Goal: Task Accomplishment & Management: Manage account settings

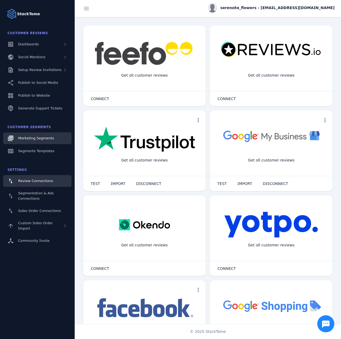
click at [44, 138] on span "Marketing Segments" at bounding box center [36, 138] width 36 height 4
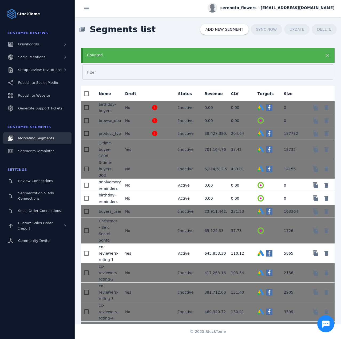
click at [153, 183] on mat-cell at bounding box center [160, 185] width 26 height 13
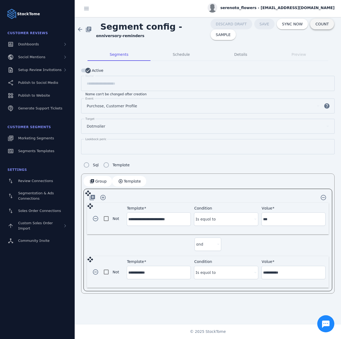
click at [316, 24] on span "COUNT" at bounding box center [322, 24] width 13 height 4
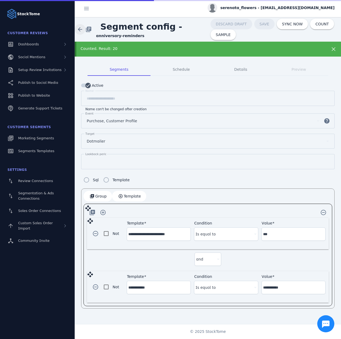
click at [82, 29] on span at bounding box center [80, 29] width 13 height 13
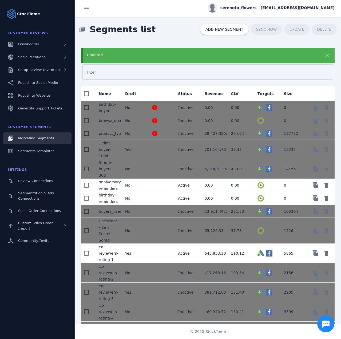
click at [112, 52] on div "Counted." at bounding box center [196, 55] width 219 height 6
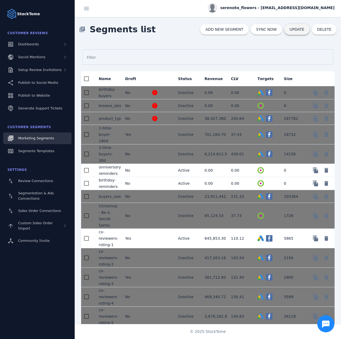
click at [293, 28] on span "UPDATE" at bounding box center [297, 30] width 15 height 4
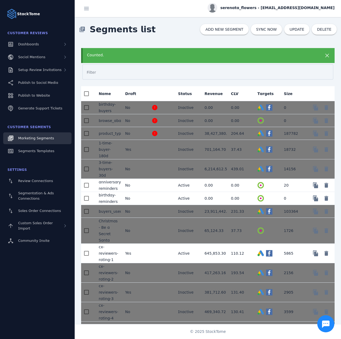
click at [150, 55] on div "Counted." at bounding box center [196, 55] width 219 height 6
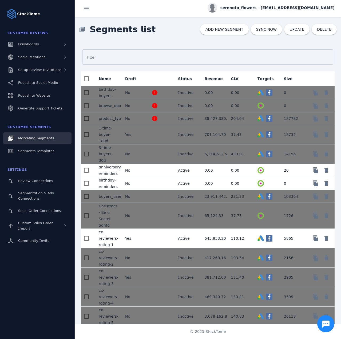
click at [165, 170] on mat-cell at bounding box center [160, 170] width 26 height 13
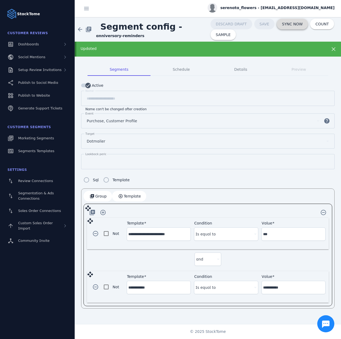
click at [287, 25] on span "SYNC NOW" at bounding box center [292, 24] width 21 height 4
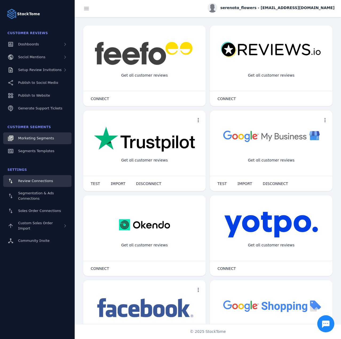
click at [43, 134] on link "Marketing Segments" at bounding box center [37, 139] width 68 height 12
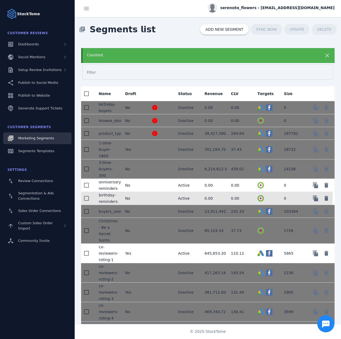
click at [148, 196] on mat-cell at bounding box center [160, 198] width 26 height 13
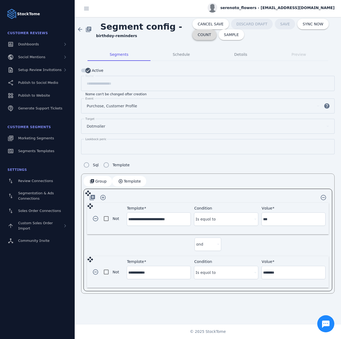
click at [204, 36] on span "COUNT" at bounding box center [204, 35] width 13 height 4
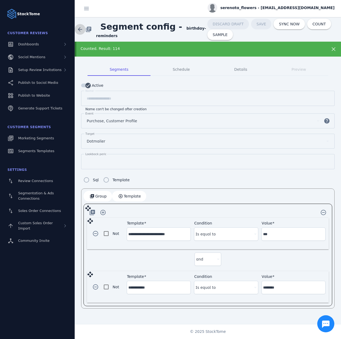
click at [79, 29] on span at bounding box center [80, 29] width 13 height 13
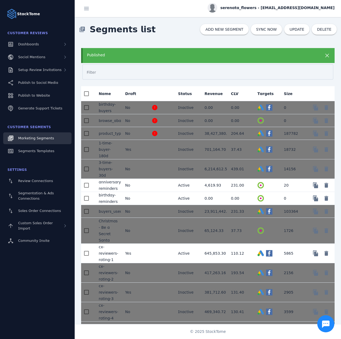
click at [196, 55] on div "Published" at bounding box center [196, 55] width 219 height 6
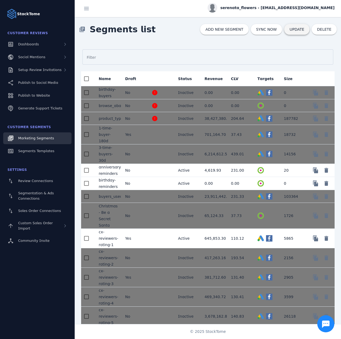
click at [295, 30] on span "UPDATE" at bounding box center [297, 30] width 15 height 4
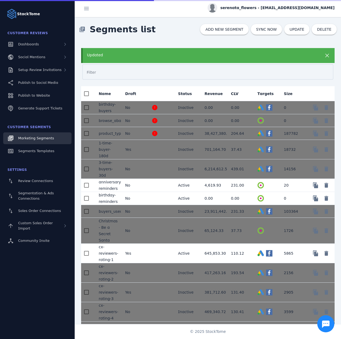
click at [130, 56] on div "Updated" at bounding box center [196, 55] width 219 height 6
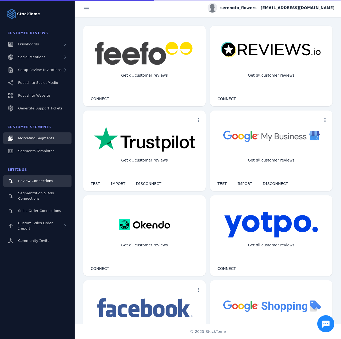
click at [33, 138] on span "Marketing Segments" at bounding box center [36, 138] width 36 height 4
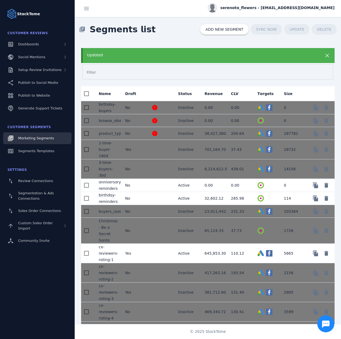
click at [119, 56] on div "Updated" at bounding box center [196, 55] width 219 height 6
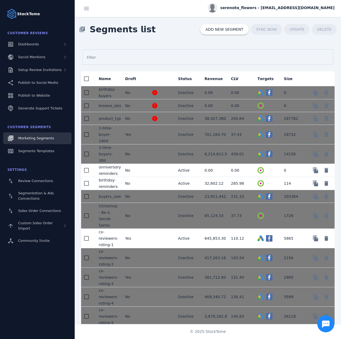
click at [142, 184] on mat-cell "No" at bounding box center [134, 183] width 26 height 13
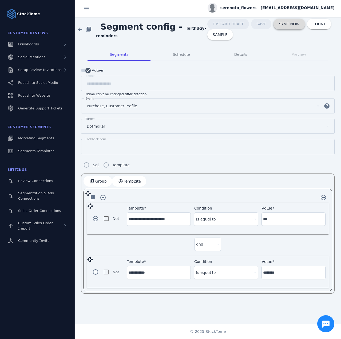
click at [279, 23] on span "SYNC NOW" at bounding box center [289, 24] width 21 height 4
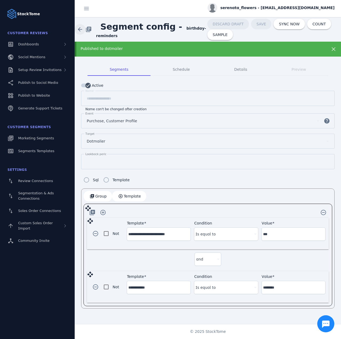
click at [81, 31] on span at bounding box center [80, 29] width 13 height 13
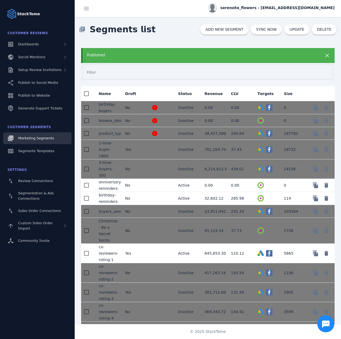
click at [125, 50] on div "Published" at bounding box center [208, 55] width 254 height 15
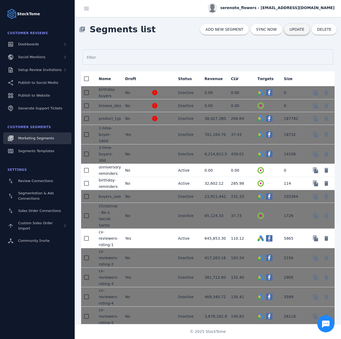
click at [297, 30] on span "UPDATE" at bounding box center [297, 30] width 15 height 4
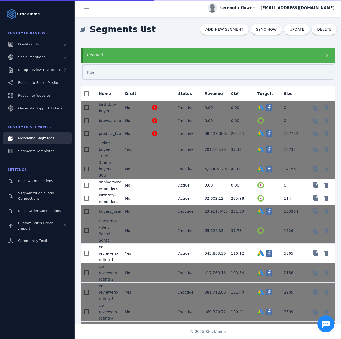
click at [41, 137] on span "Marketing Segments" at bounding box center [36, 138] width 36 height 4
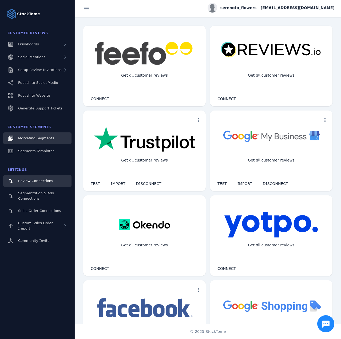
click at [40, 142] on link "Marketing Segments" at bounding box center [37, 139] width 68 height 12
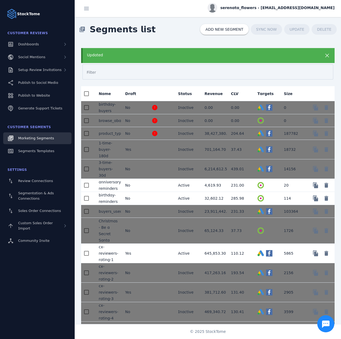
click at [139, 187] on mat-cell "No" at bounding box center [134, 185] width 26 height 13
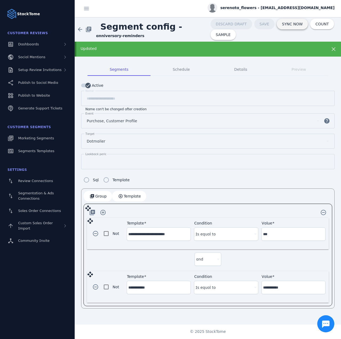
click at [286, 26] on span "SYNC NOW" at bounding box center [292, 24] width 21 height 4
click at [37, 139] on span "Marketing Segments" at bounding box center [36, 138] width 36 height 4
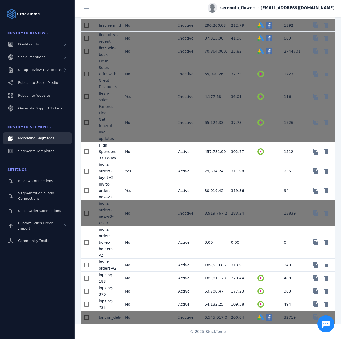
scroll to position [427, 0]
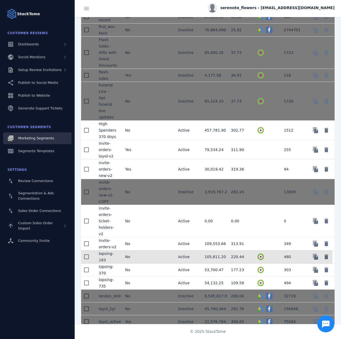
click at [140, 251] on mat-cell "No" at bounding box center [134, 257] width 26 height 13
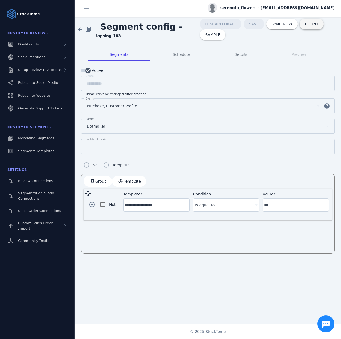
click at [305, 25] on span "COUNT" at bounding box center [311, 24] width 13 height 4
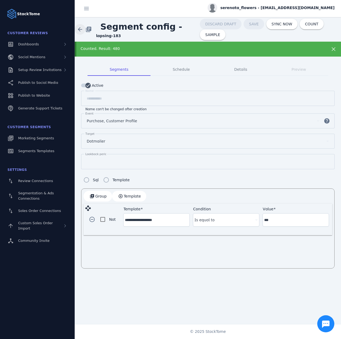
click at [80, 29] on span at bounding box center [80, 29] width 13 height 13
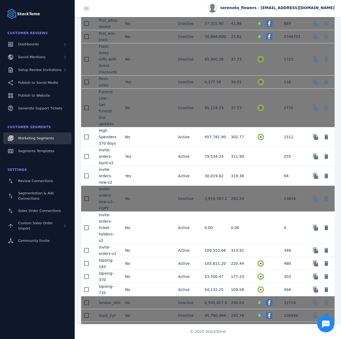
scroll to position [427, 0]
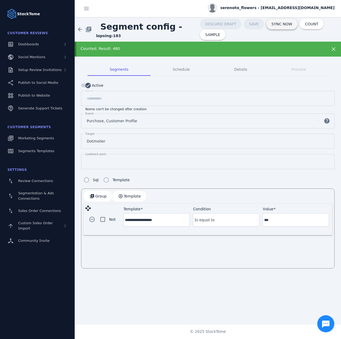
click at [278, 27] on span at bounding box center [282, 24] width 31 height 13
drag, startPoint x: 178, startPoint y: 29, endPoint x: 179, endPoint y: 34, distance: 5.1
click at [179, 34] on span "Segment config - lapsing-183" at bounding box center [148, 29] width 104 height 18
copy strong "lapsing-183"
click at [127, 46] on div "Published to dotmailer" at bounding box center [196, 49] width 231 height 6
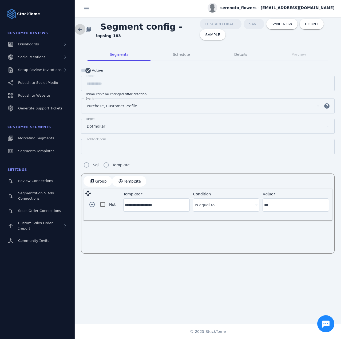
click at [83, 29] on span at bounding box center [80, 29] width 13 height 13
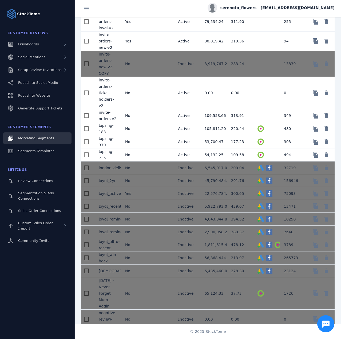
scroll to position [561, 0]
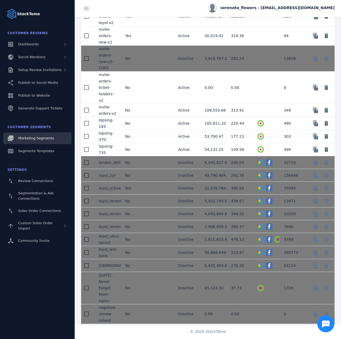
click at [149, 130] on mat-cell at bounding box center [160, 136] width 26 height 13
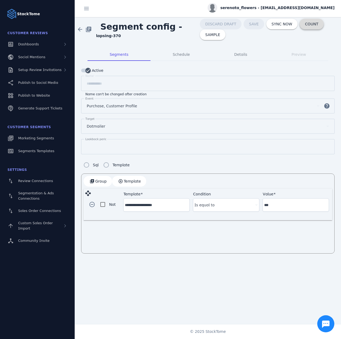
click at [300, 29] on span at bounding box center [312, 24] width 24 height 13
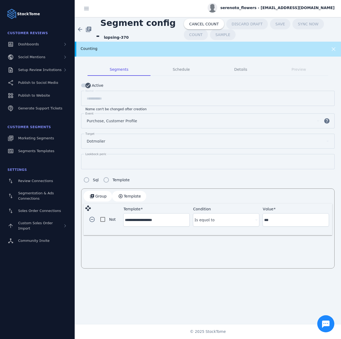
drag, startPoint x: 43, startPoint y: 139, endPoint x: 49, endPoint y: 130, distance: 10.7
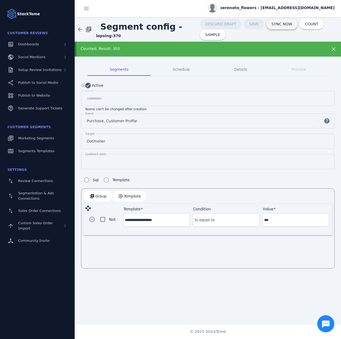
click at [267, 26] on span at bounding box center [282, 24] width 31 height 13
drag, startPoint x: 121, startPoint y: 46, endPoint x: 128, endPoint y: 0, distance: 46.2
click at [121, 46] on div "Published to dotmailer" at bounding box center [208, 49] width 267 height 15
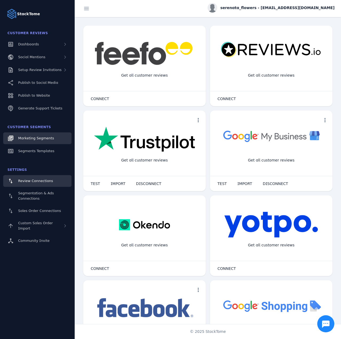
click at [36, 138] on span "Marketing Segments" at bounding box center [36, 138] width 36 height 4
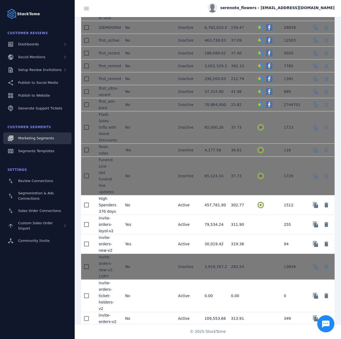
scroll to position [427, 0]
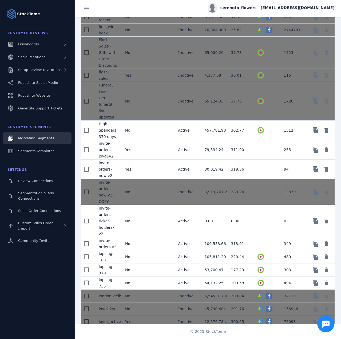
click at [138, 277] on mat-cell "No" at bounding box center [134, 283] width 26 height 13
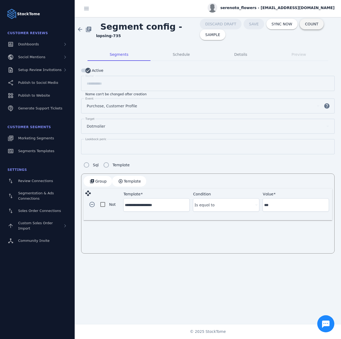
click at [309, 26] on span at bounding box center [312, 24] width 24 height 13
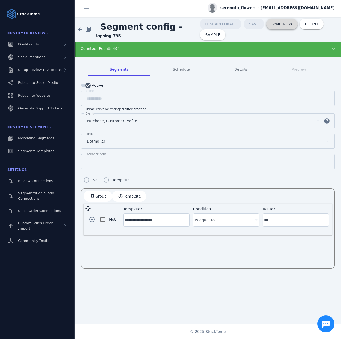
click at [283, 26] on span at bounding box center [282, 24] width 31 height 13
click at [279, 24] on span "SYNC NOW" at bounding box center [282, 24] width 21 height 4
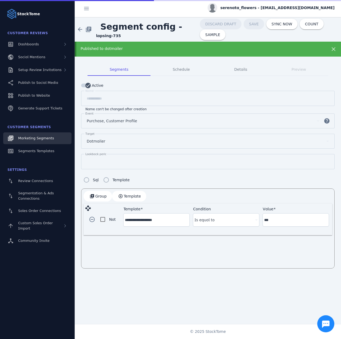
click at [45, 139] on span "Marketing Segments" at bounding box center [36, 138] width 36 height 4
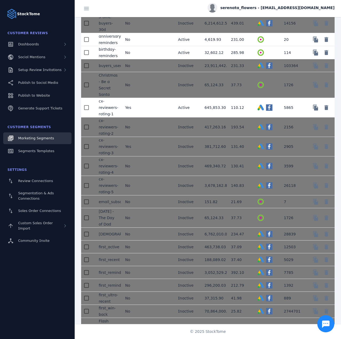
scroll to position [53, 0]
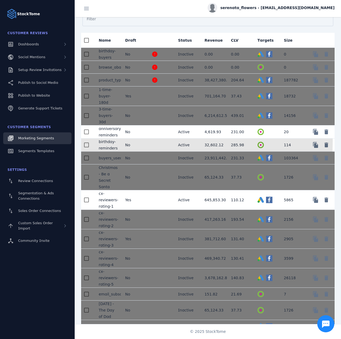
copy mat-cell "birthday-reminders"
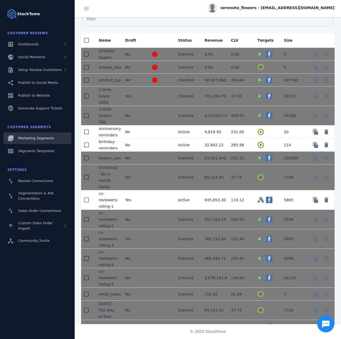
scroll to position [0, 0]
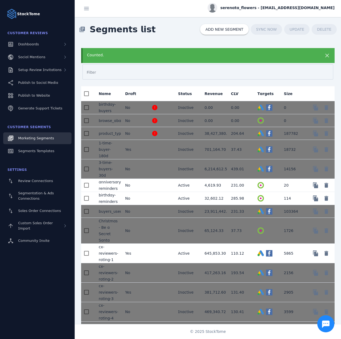
drag, startPoint x: 98, startPoint y: 140, endPoint x: 93, endPoint y: 16, distance: 124.6
click at [93, 16] on div "serenata_flowers - cs_sf@stacktome.com library_books Segments list ADD NEW SEGM…" at bounding box center [208, 169] width 267 height 339
click at [280, 11] on div "serenata_flowers - cs_sf@stacktome.com" at bounding box center [271, 8] width 127 height 10
click at [312, 49] on span "Sign out" at bounding box center [317, 51] width 15 height 6
